Goal: Task Accomplishment & Management: Manage account settings

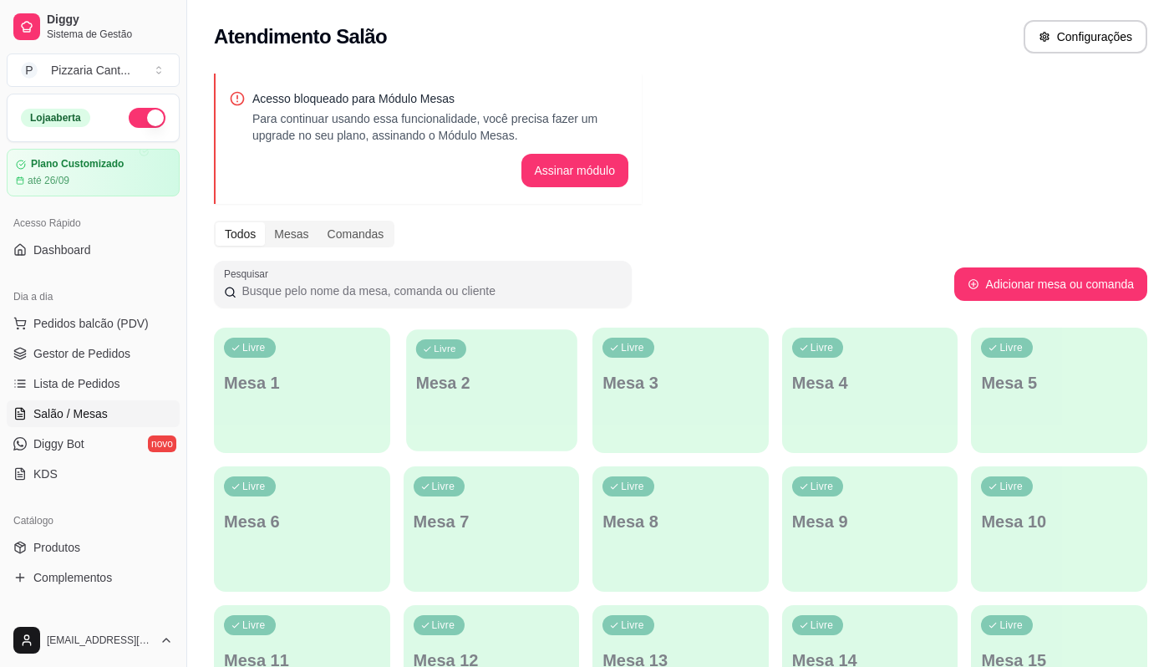
click at [477, 387] on p "Mesa 2" at bounding box center [490, 383] width 151 height 23
click at [981, 280] on button "Adicionar mesa ou comanda" at bounding box center [1050, 284] width 187 height 33
click at [495, 400] on div "Livre Mesa 2" at bounding box center [491, 380] width 171 height 102
click at [494, 400] on div "Livre Mesa 2" at bounding box center [491, 380] width 171 height 102
click at [111, 354] on span "Gestor de Pedidos" at bounding box center [81, 353] width 97 height 17
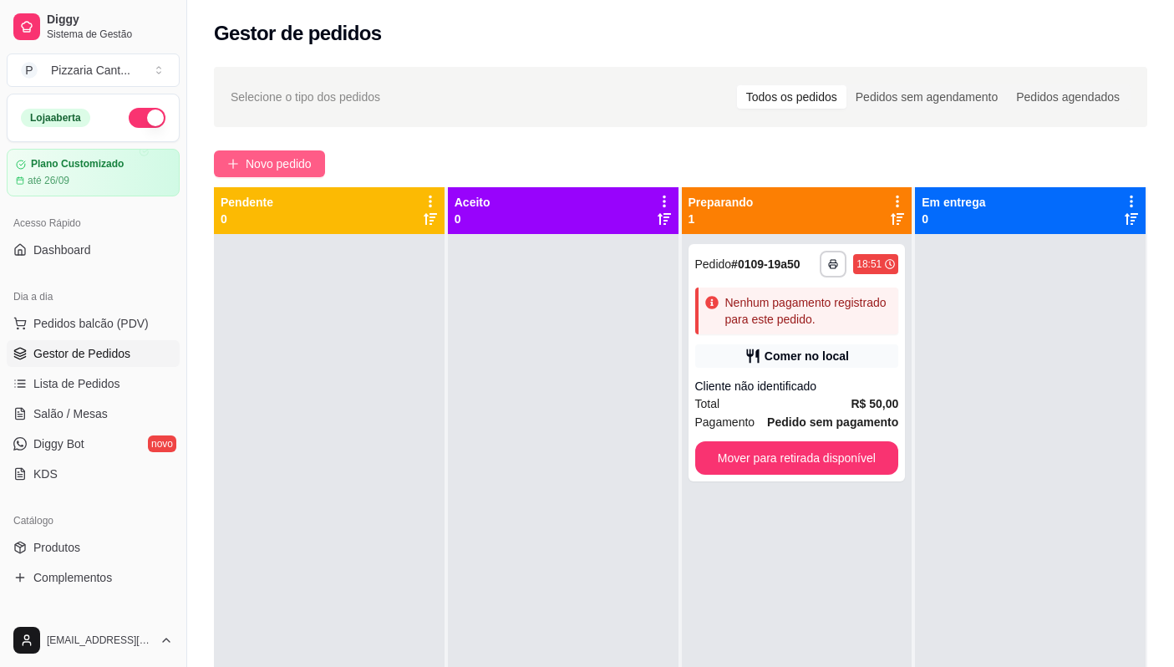
click at [283, 166] on span "Novo pedido" at bounding box center [279, 164] width 66 height 18
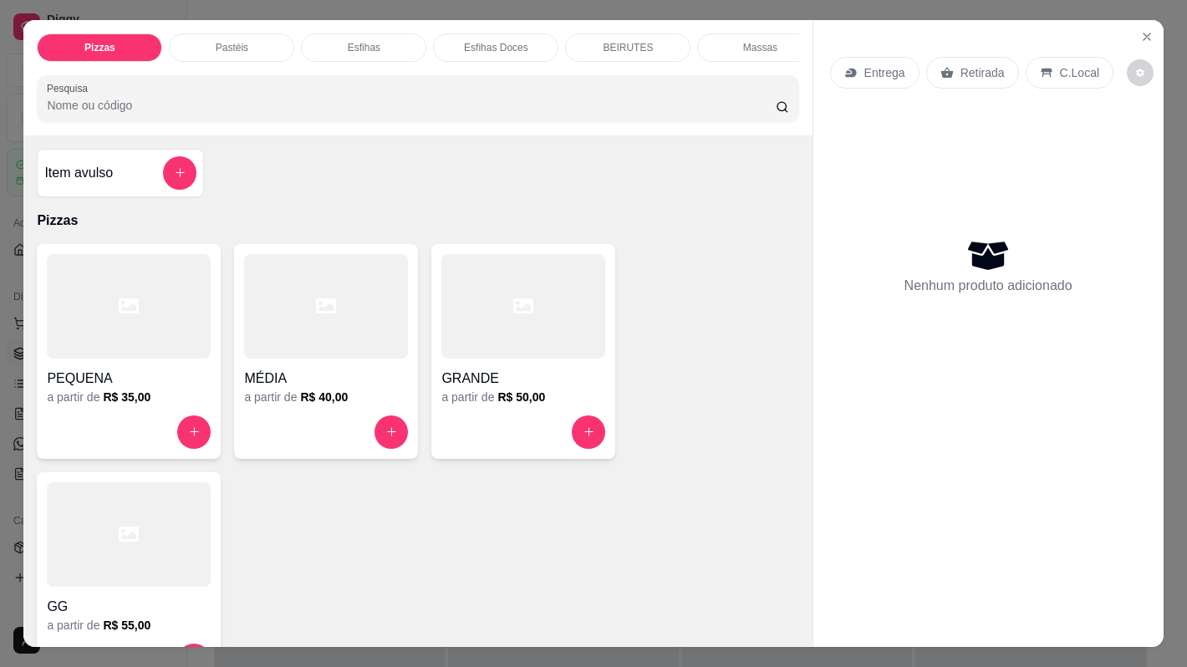
click at [865, 69] on p "Entrega" at bounding box center [884, 72] width 41 height 17
click at [1140, 38] on button "Close" at bounding box center [1146, 36] width 27 height 27
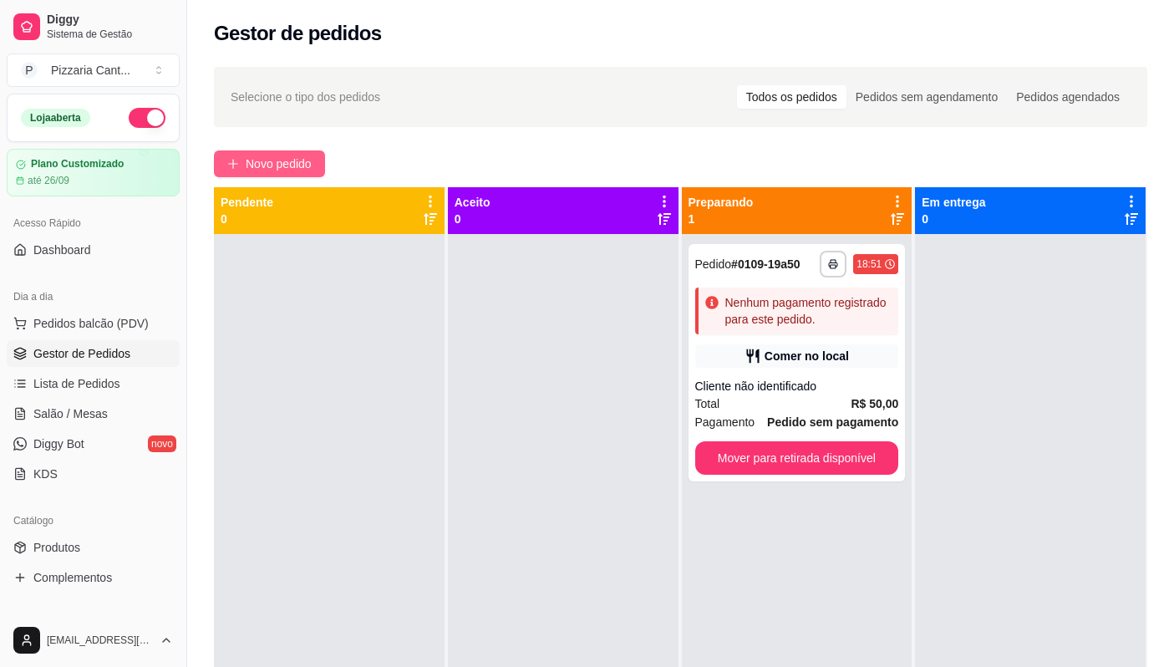
click at [303, 160] on span "Novo pedido" at bounding box center [279, 164] width 66 height 18
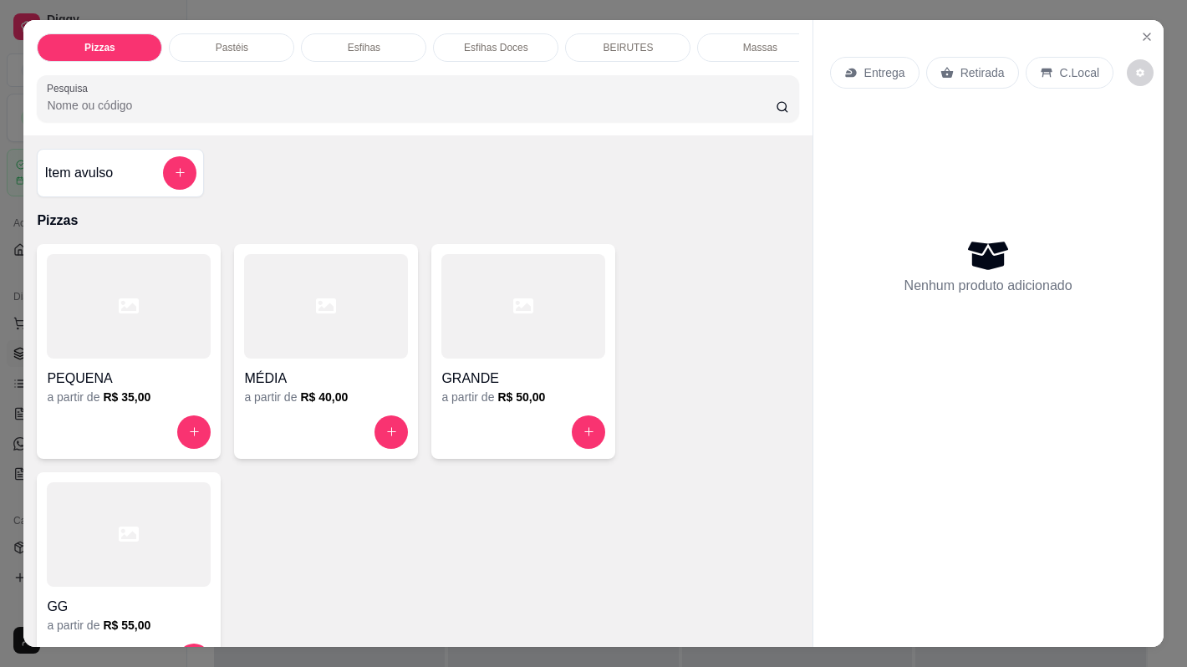
click at [885, 73] on p "Entrega" at bounding box center [884, 72] width 41 height 17
click at [1140, 31] on icon "Close" at bounding box center [1146, 36] width 13 height 13
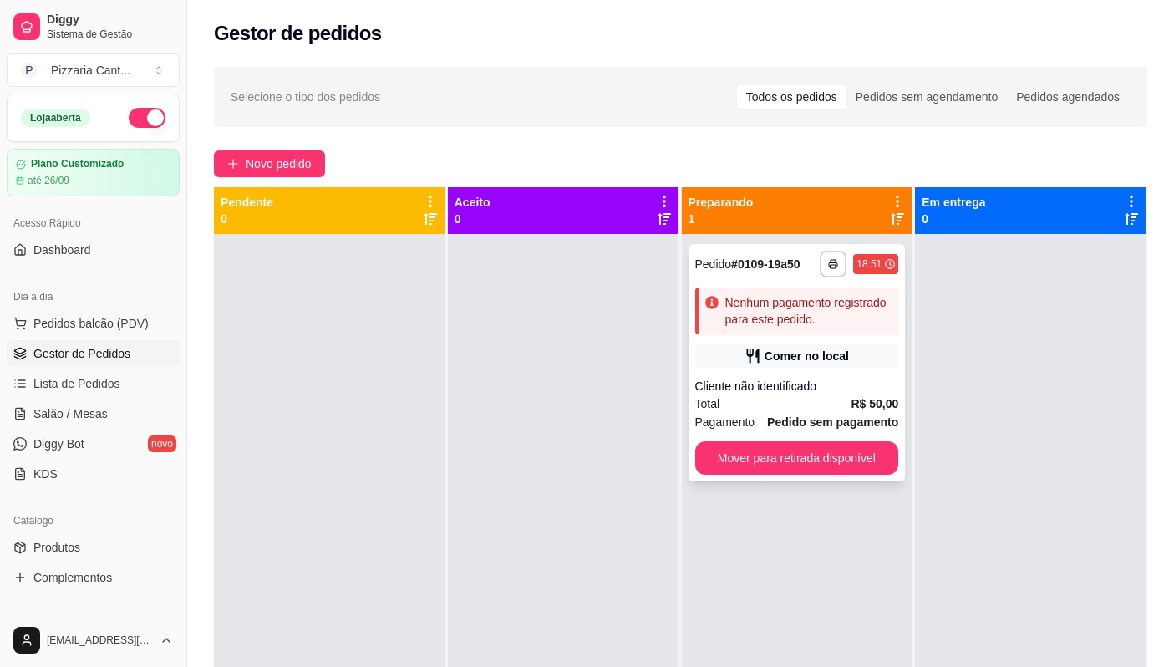
click at [815, 375] on div "**********" at bounding box center [797, 362] width 217 height 237
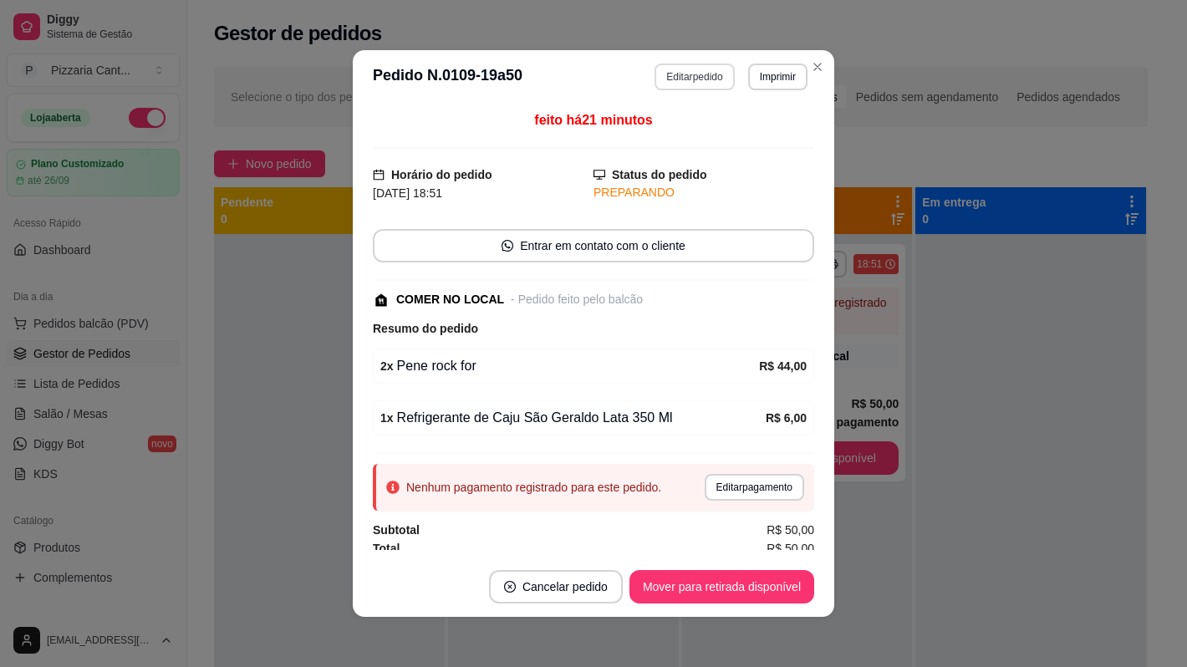
click at [686, 73] on button "Editar pedido" at bounding box center [693, 77] width 79 height 27
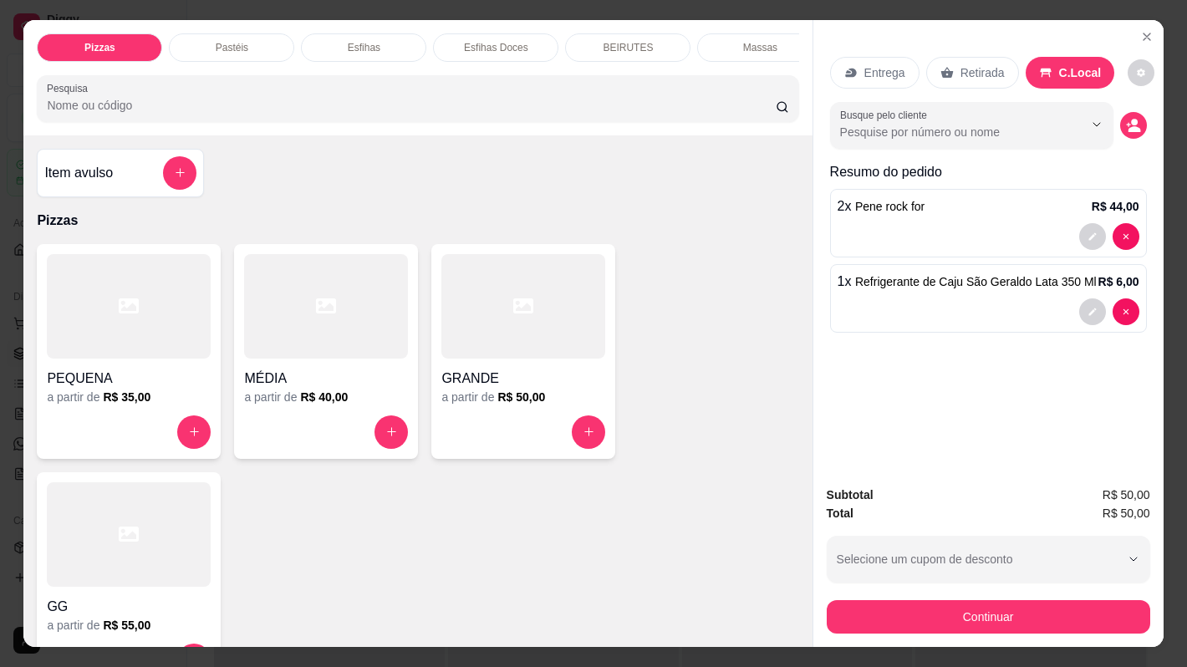
click at [233, 113] on input "Pesquisa" at bounding box center [411, 105] width 728 height 17
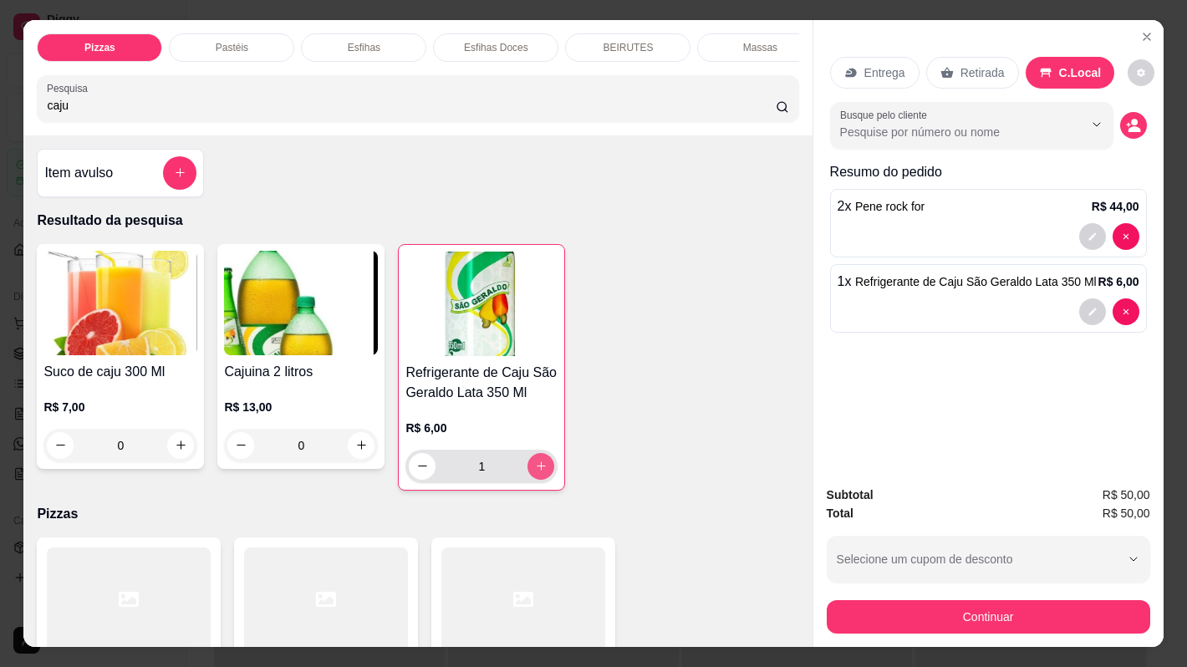
type input "caju"
click at [535, 463] on button "increase-product-quantity" at bounding box center [541, 466] width 26 height 26
type input "2"
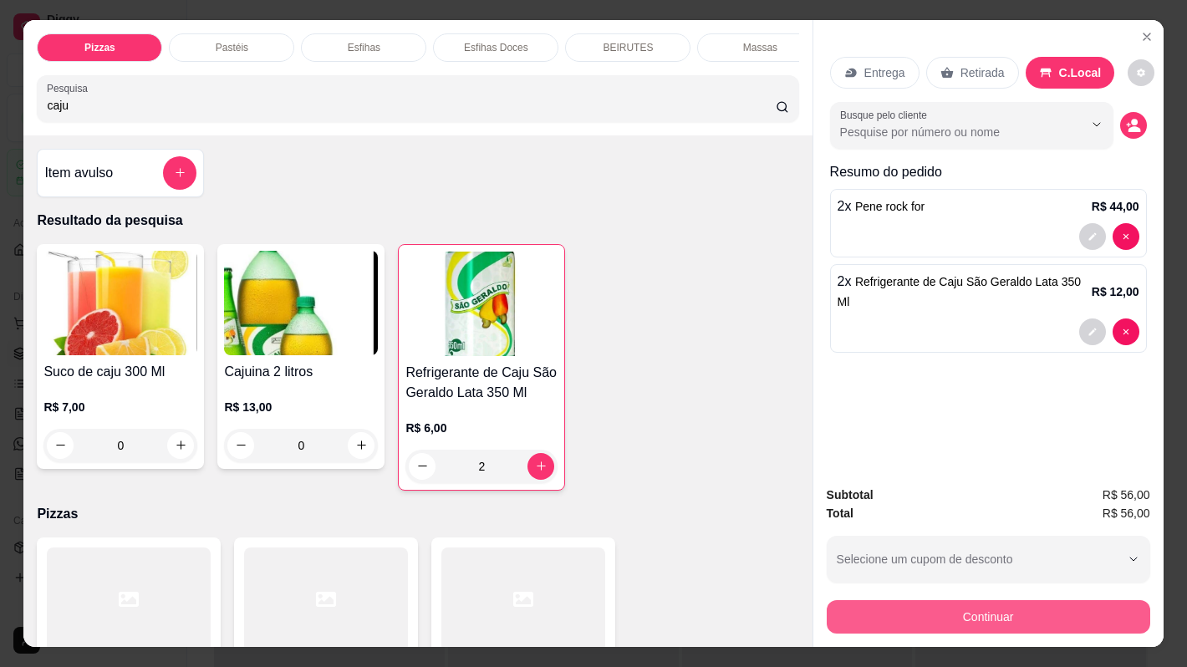
click at [1070, 606] on button "Continuar" at bounding box center [988, 616] width 323 height 33
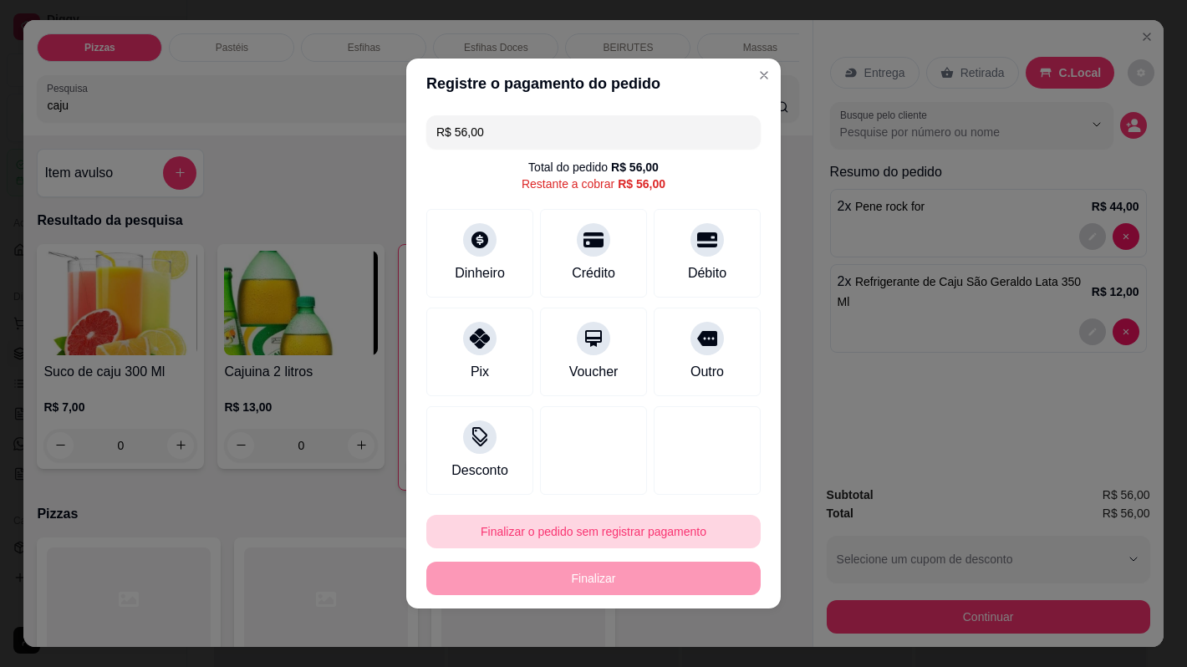
click at [668, 529] on button "Finalizar o pedido sem registrar pagamento" at bounding box center [593, 531] width 334 height 33
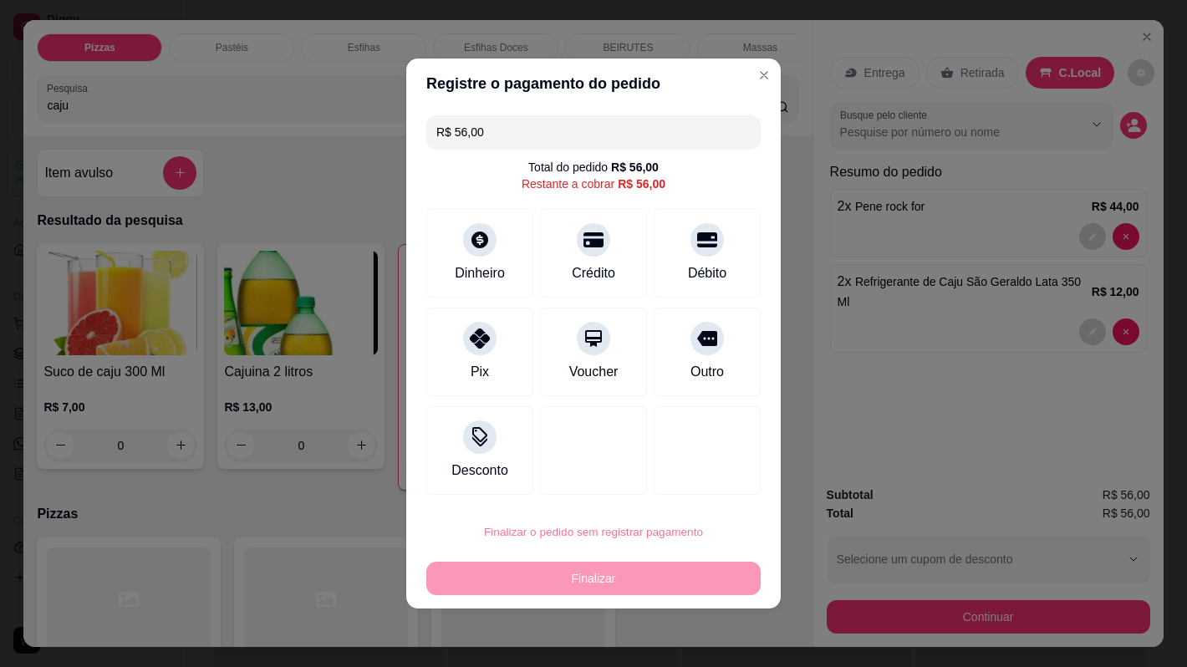
click at [686, 481] on button "Confirmar" at bounding box center [696, 484] width 62 height 26
type input "0"
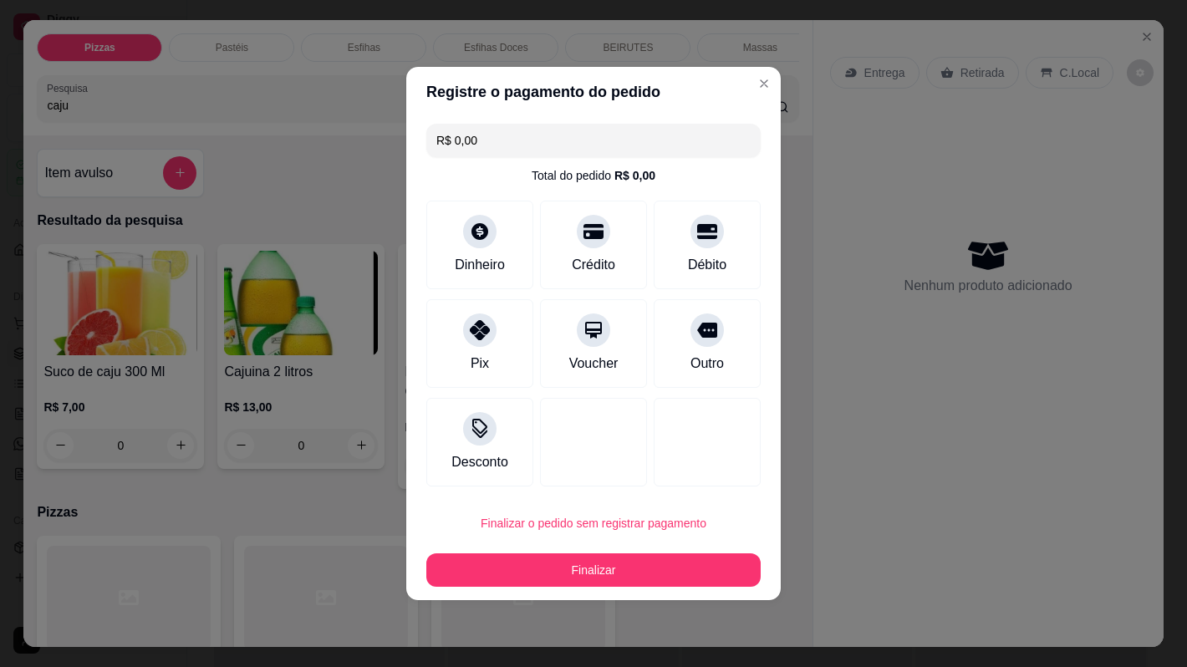
type input "R$ 0,00"
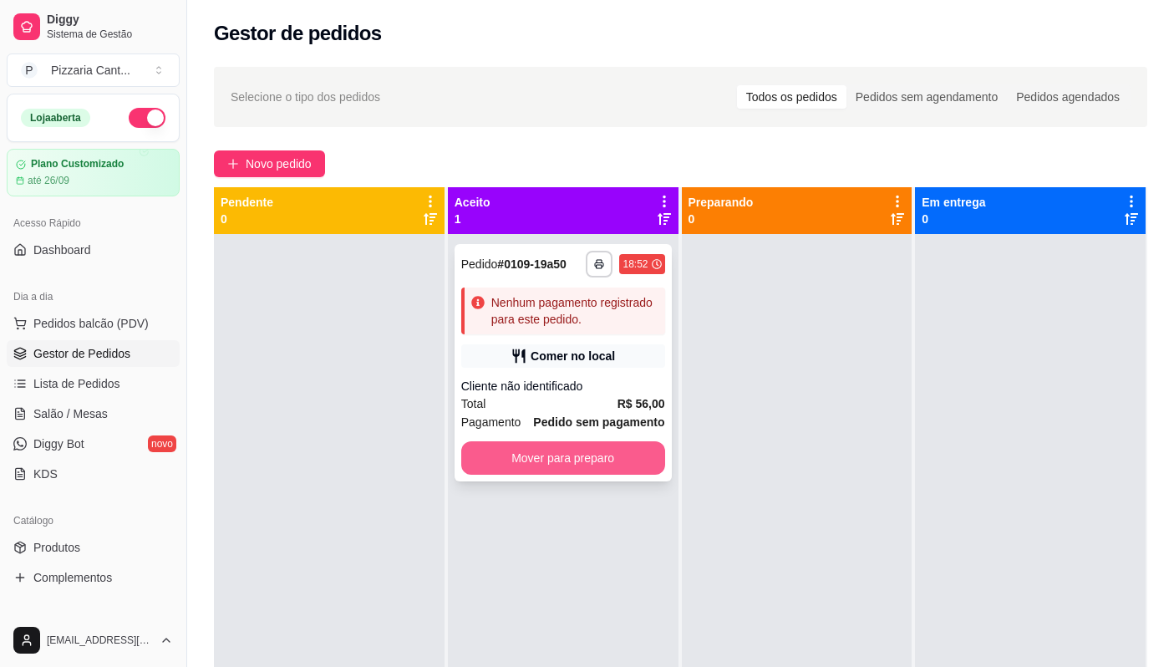
click at [600, 461] on button "Mover para preparo" at bounding box center [563, 457] width 204 height 33
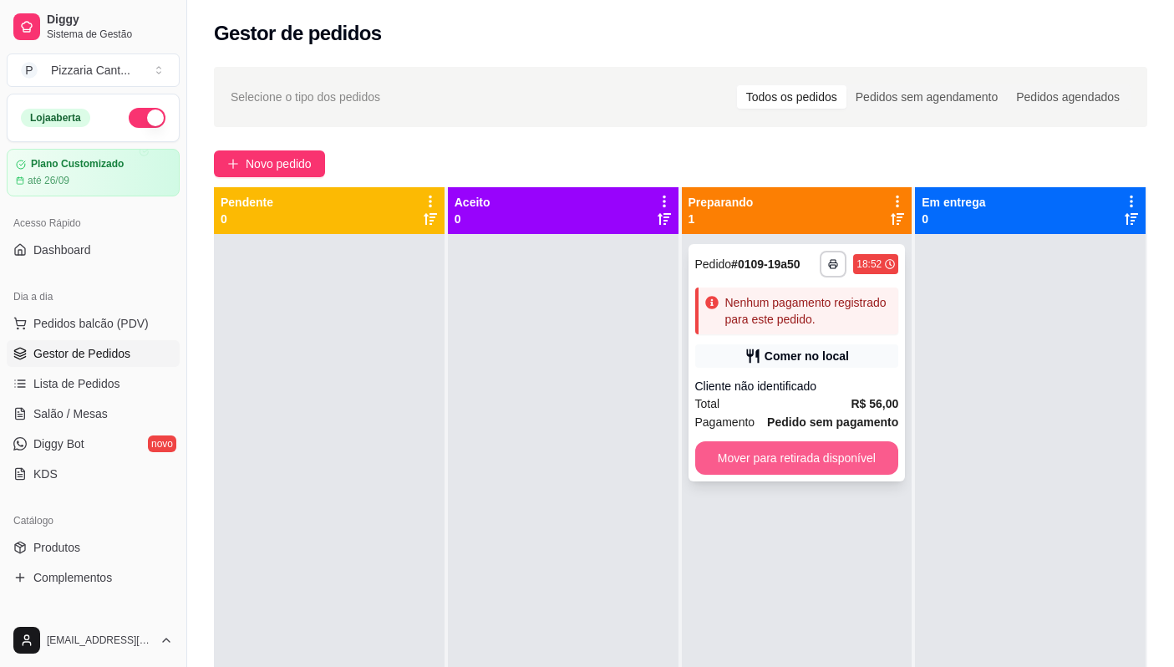
click at [797, 461] on button "Mover para retirada disponível" at bounding box center [797, 457] width 204 height 33
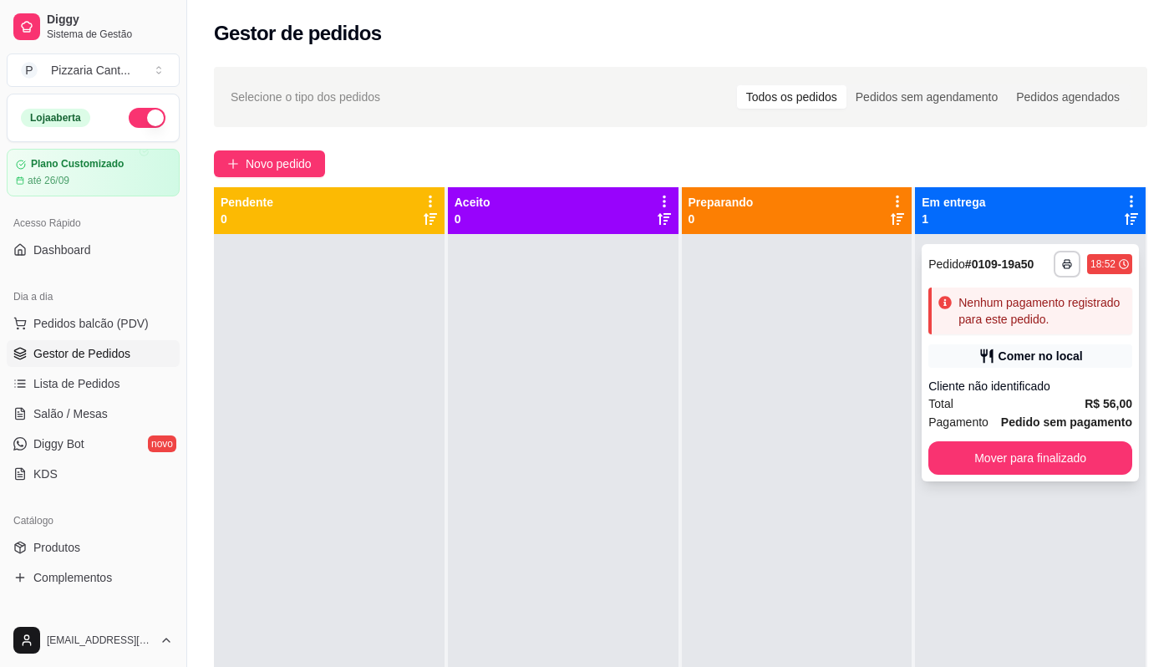
click at [1020, 365] on div "Comer no local" at bounding box center [1031, 355] width 204 height 23
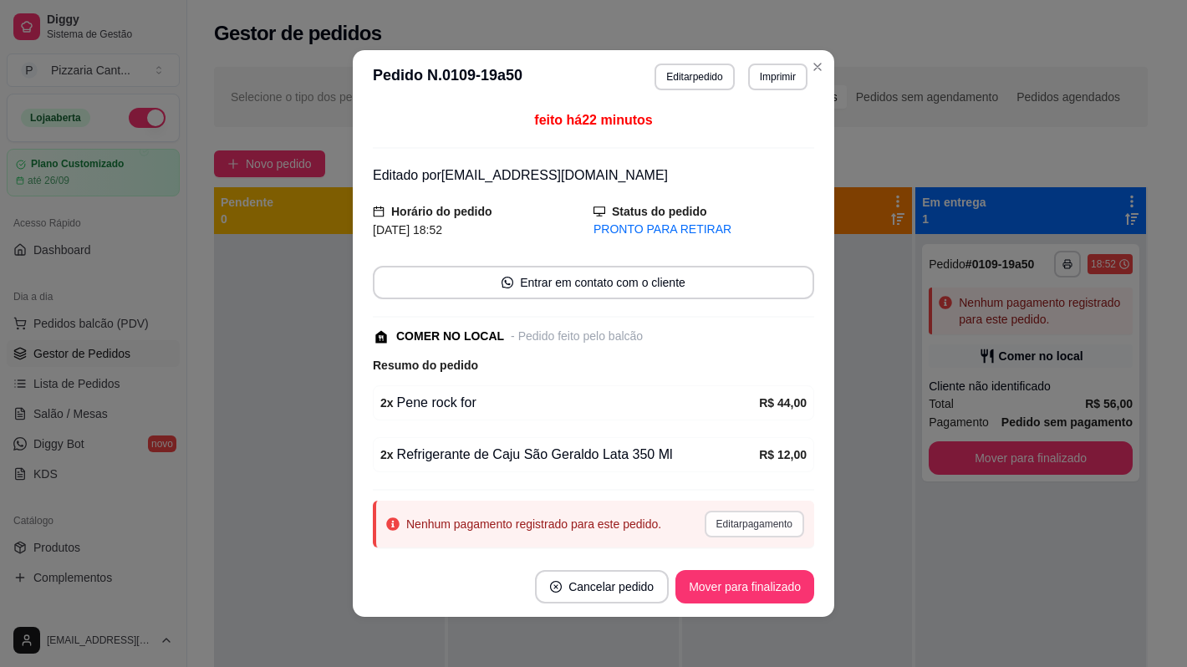
click at [728, 524] on button "Editar pagamento" at bounding box center [754, 524] width 99 height 27
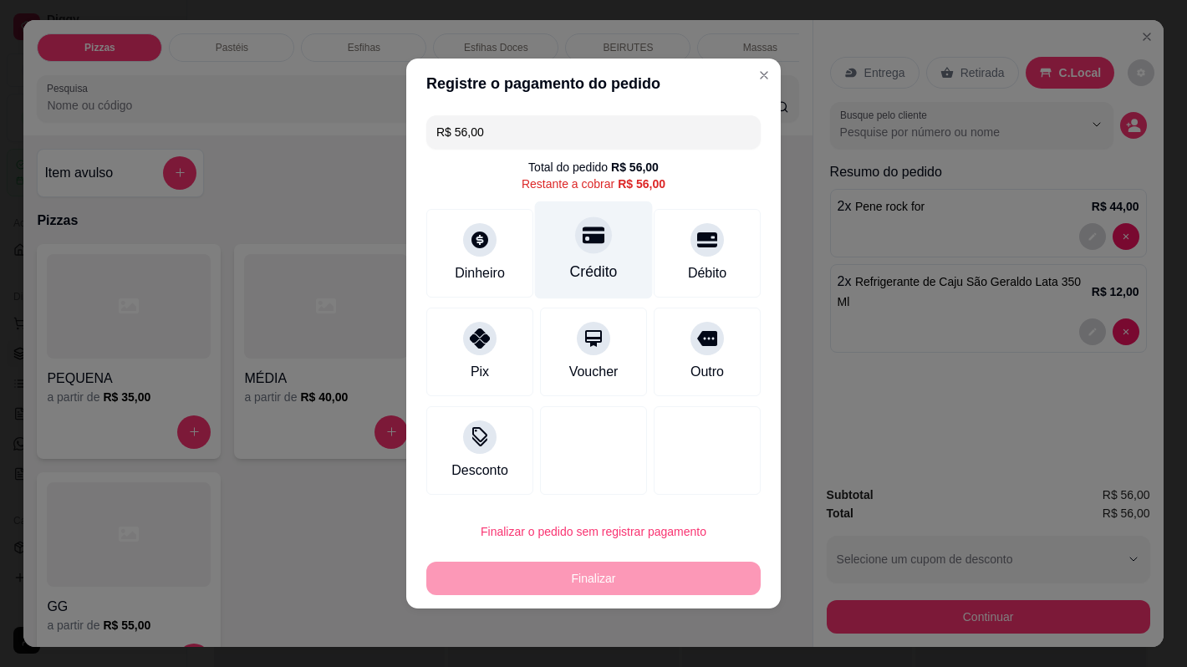
click at [606, 252] on div "Crédito" at bounding box center [594, 250] width 118 height 98
type input "R$ 0,00"
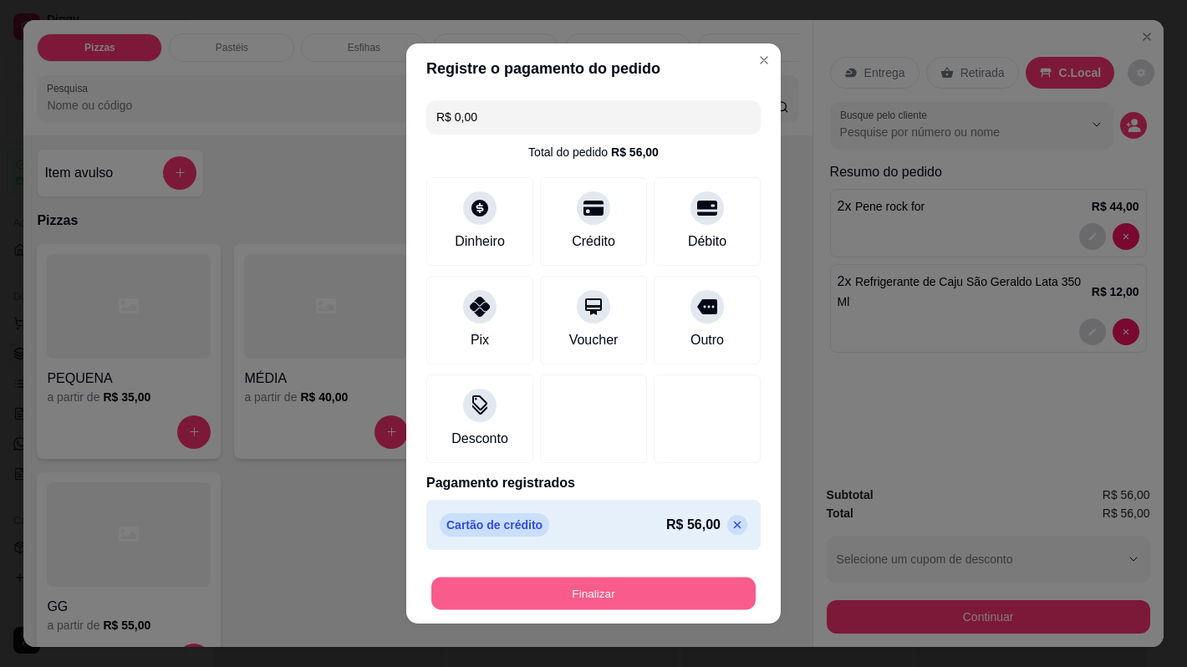
click at [641, 593] on button "Finalizar" at bounding box center [593, 594] width 324 height 33
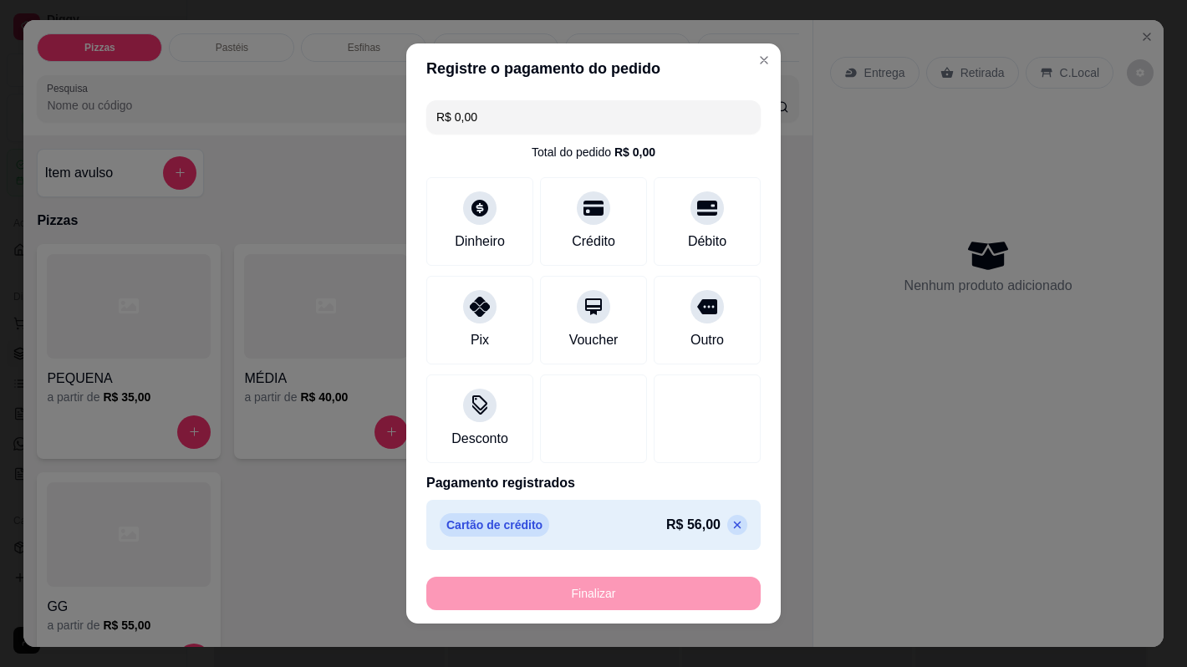
type input "0"
type input "-R$ 56,00"
